Goal: Task Accomplishment & Management: Manage account settings

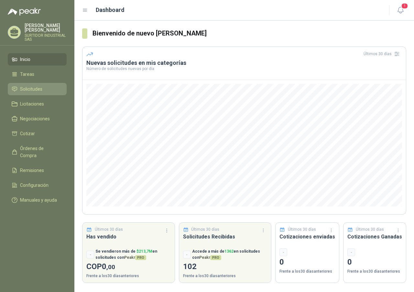
click at [30, 90] on span "Solicitudes" at bounding box center [31, 89] width 22 height 7
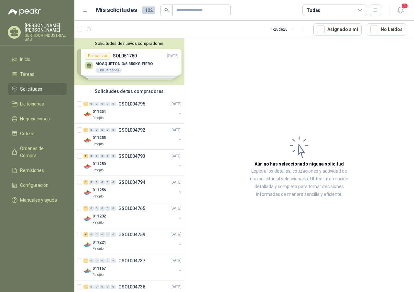
click at [137, 66] on div "Solicitudes de nuevos compradores Por cotizar SOL051760 [DATE] MOSQUETON 3/8 35…" at bounding box center [129, 61] width 110 height 47
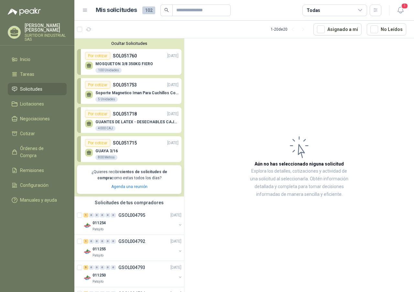
click at [141, 127] on div "GUANTES DE LATEX - DESECHABLES CAJAX100 4000 CAJ" at bounding box center [136, 126] width 83 height 12
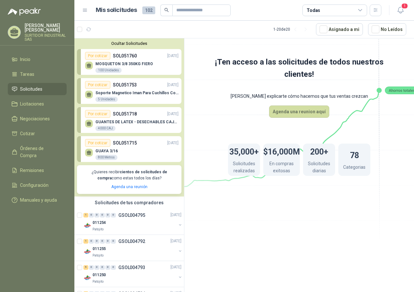
click at [133, 142] on p "SOL051715" at bounding box center [125, 143] width 24 height 7
click at [111, 71] on div "100 Unidades" at bounding box center [108, 70] width 26 height 5
click at [105, 99] on div "5 Unidades" at bounding box center [106, 99] width 22 height 5
click at [106, 127] on div "4000 CAJ" at bounding box center [105, 128] width 20 height 5
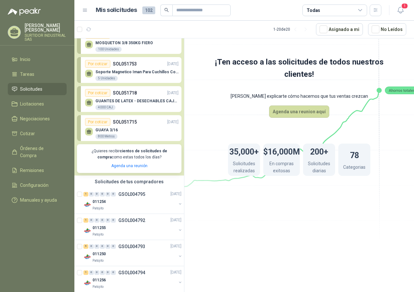
scroll to position [32, 0]
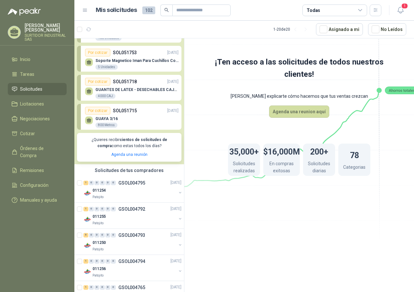
click at [106, 127] on div "800 Metros" at bounding box center [106, 125] width 22 height 5
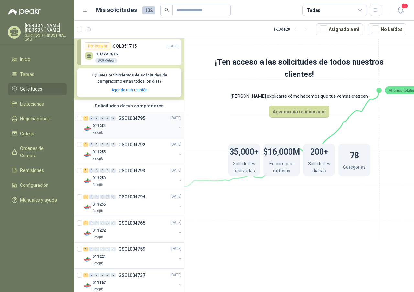
click at [108, 122] on div "011254" at bounding box center [134, 126] width 84 height 8
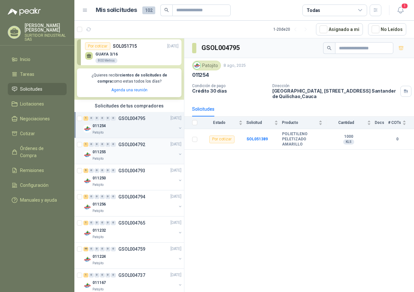
click at [105, 145] on div "1 0 0 0 0 0" at bounding box center [99, 144] width 32 height 5
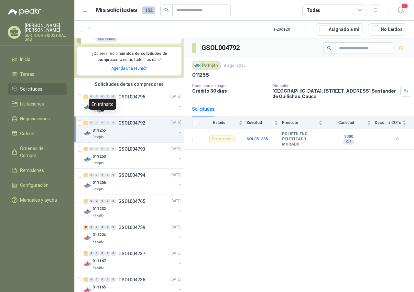
scroll to position [129, 0]
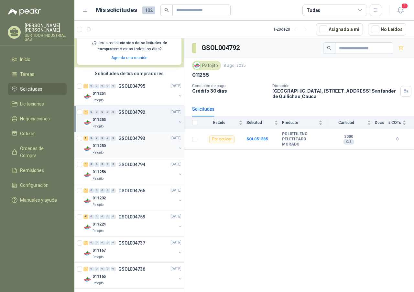
click at [105, 140] on div "5 0 0 0 0 0" at bounding box center [99, 138] width 32 height 5
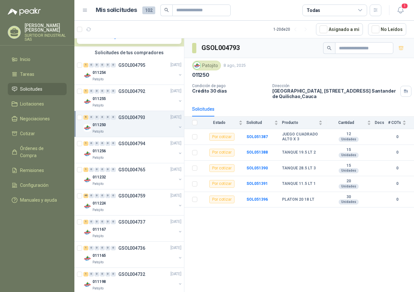
scroll to position [162, 0]
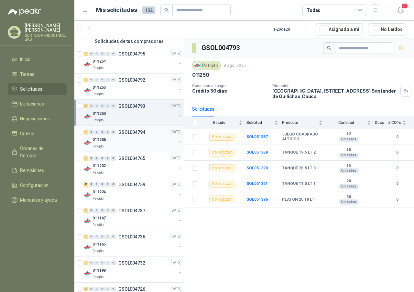
click at [105, 140] on p "011256" at bounding box center [98, 140] width 13 height 6
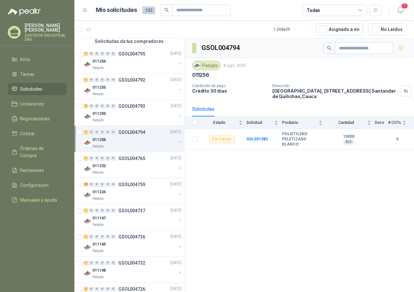
scroll to position [194, 0]
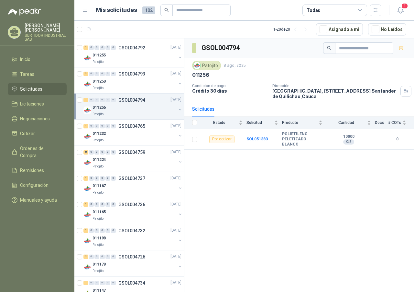
click at [105, 140] on div "Patojito" at bounding box center [134, 140] width 84 height 5
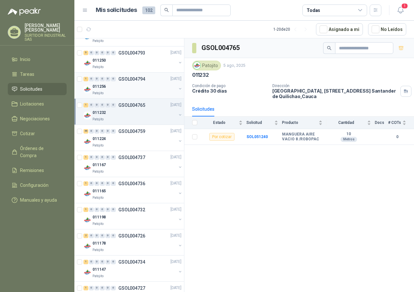
scroll to position [226, 0]
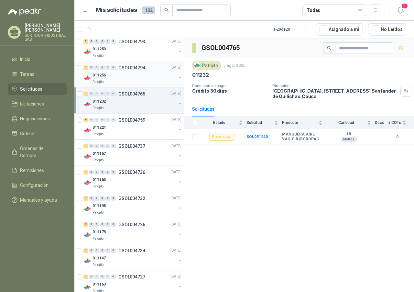
click at [105, 140] on div "1 0 0 0 0 0 GSOL004737 [DATE] 011167 Patojito" at bounding box center [129, 153] width 110 height 26
click at [105, 144] on div "1 0 0 0 0 0 GSOL004737 [DATE]" at bounding box center [132, 146] width 99 height 8
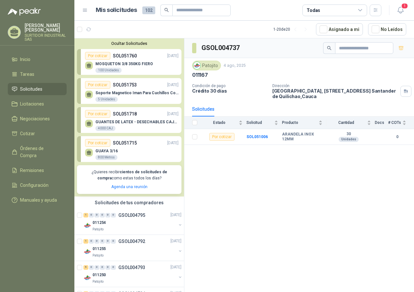
click at [133, 67] on div "MOSQUETON 3/8 350KG FIERO 100 Unidades" at bounding box center [124, 68] width 58 height 12
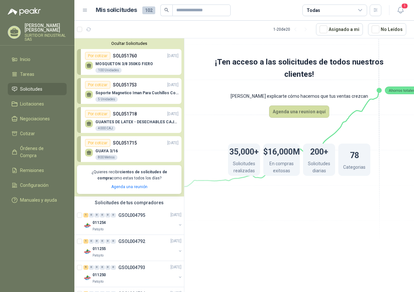
click at [141, 89] on div "Por cotizar SOL051753 [DATE]" at bounding box center [131, 85] width 93 height 8
click at [138, 111] on div "Por cotizar SOL051718 [DATE]" at bounding box center [131, 114] width 93 height 8
click at [92, 118] on div "GUANTES DE LATEX - DESECHABLES CAJAX100 4000 CAJ" at bounding box center [131, 125] width 93 height 14
click at [88, 124] on icon at bounding box center [89, 122] width 5 height 3
click at [107, 115] on div "Por cotizar" at bounding box center [97, 114] width 25 height 8
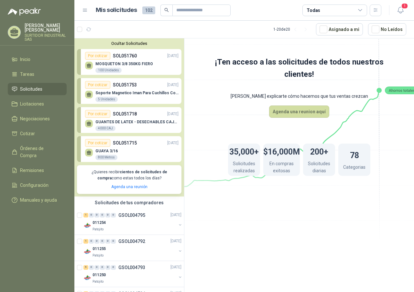
click at [103, 114] on div "Por cotizar" at bounding box center [97, 114] width 25 height 8
click at [53, 106] on li "Licitaciones" at bounding box center [37, 103] width 51 height 7
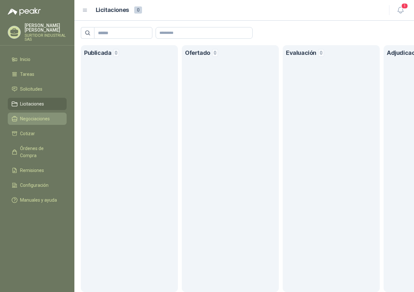
click at [53, 120] on li "Negociaciones" at bounding box center [37, 118] width 51 height 7
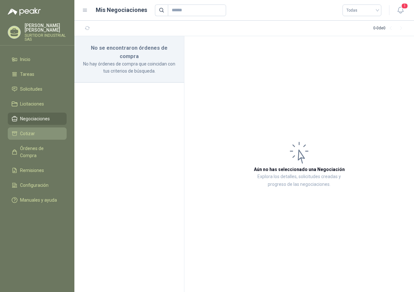
click at [51, 131] on li "Cotizar" at bounding box center [37, 133] width 51 height 7
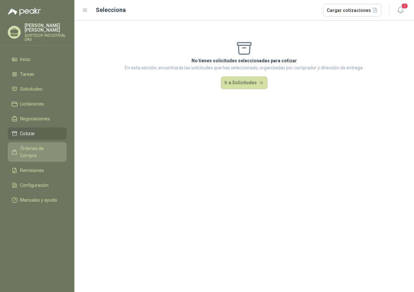
click at [47, 148] on span "Órdenes de Compra" at bounding box center [40, 152] width 40 height 14
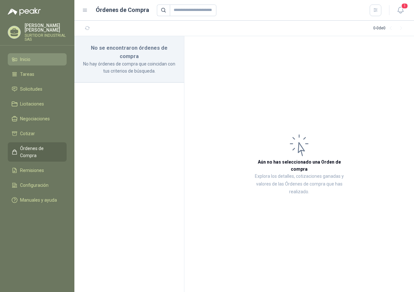
click at [38, 58] on li "Inicio" at bounding box center [37, 59] width 51 height 7
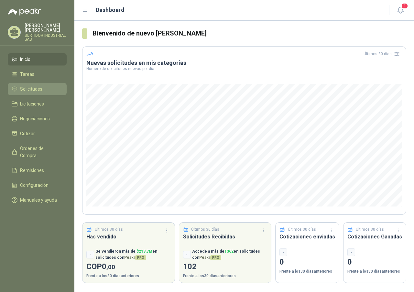
click at [38, 90] on span "Solicitudes" at bounding box center [31, 89] width 22 height 7
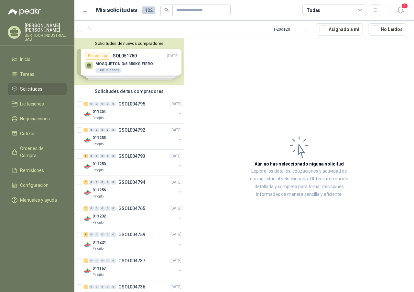
click at [86, 12] on icon at bounding box center [85, 10] width 6 height 6
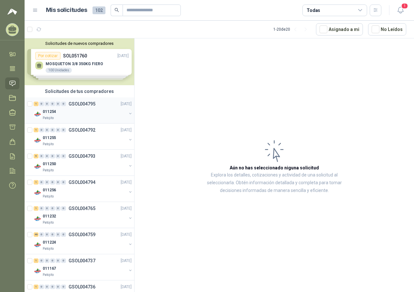
click at [71, 112] on div "011254" at bounding box center [85, 112] width 84 height 8
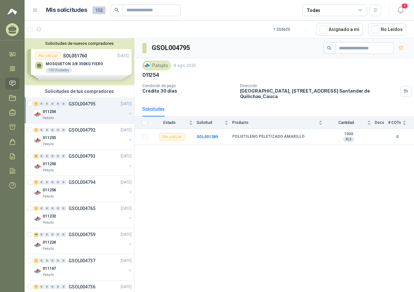
click at [72, 71] on div "Solicitudes de nuevos compradores Por cotizar SOL051760 [DATE] MOSQUETON 3/8 35…" at bounding box center [80, 61] width 110 height 47
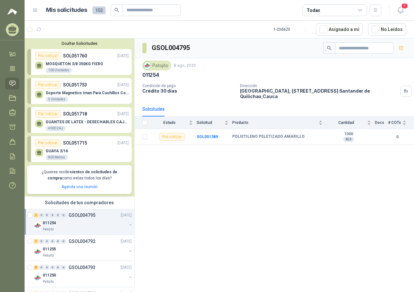
click at [61, 122] on p "GUANTES DE LATEX - DESECHABLES CAJAX100" at bounding box center [87, 122] width 83 height 5
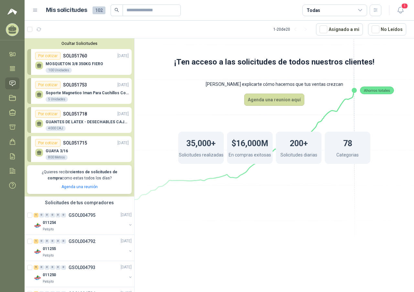
drag, startPoint x: 62, startPoint y: 122, endPoint x: 75, endPoint y: 113, distance: 16.5
click at [75, 113] on p "SOL051718" at bounding box center [75, 113] width 24 height 7
click at [72, 142] on p "SOL051715" at bounding box center [75, 143] width 24 height 7
click at [86, 95] on p "Soporte Magnetico Iman Para Cuchillos Cocina 37.5 Cm De Lujo" at bounding box center [87, 93] width 83 height 5
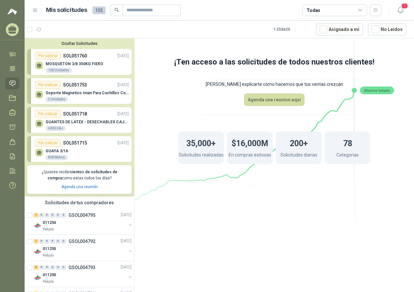
click at [80, 60] on div "MOSQUETON 3/8 350KG FIERO 100 Unidades" at bounding box center [81, 67] width 93 height 14
click at [49, 144] on div "Por cotizar" at bounding box center [47, 143] width 25 height 8
click at [88, 92] on p "Soporte Magnetico Iman Para Cuchillos Cocina 37.5 Cm De Lujo" at bounding box center [87, 93] width 83 height 5
click at [81, 117] on p "SOL051718" at bounding box center [75, 113] width 24 height 7
click at [83, 147] on div "GUAYA 3/16 800 Metros" at bounding box center [81, 154] width 93 height 14
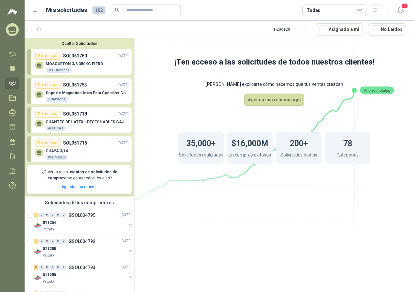
click at [57, 152] on p "GUAYA 3/16" at bounding box center [57, 151] width 22 height 5
click at [66, 69] on div "100 Unidades" at bounding box center [59, 70] width 26 height 5
